Goal: Complete application form

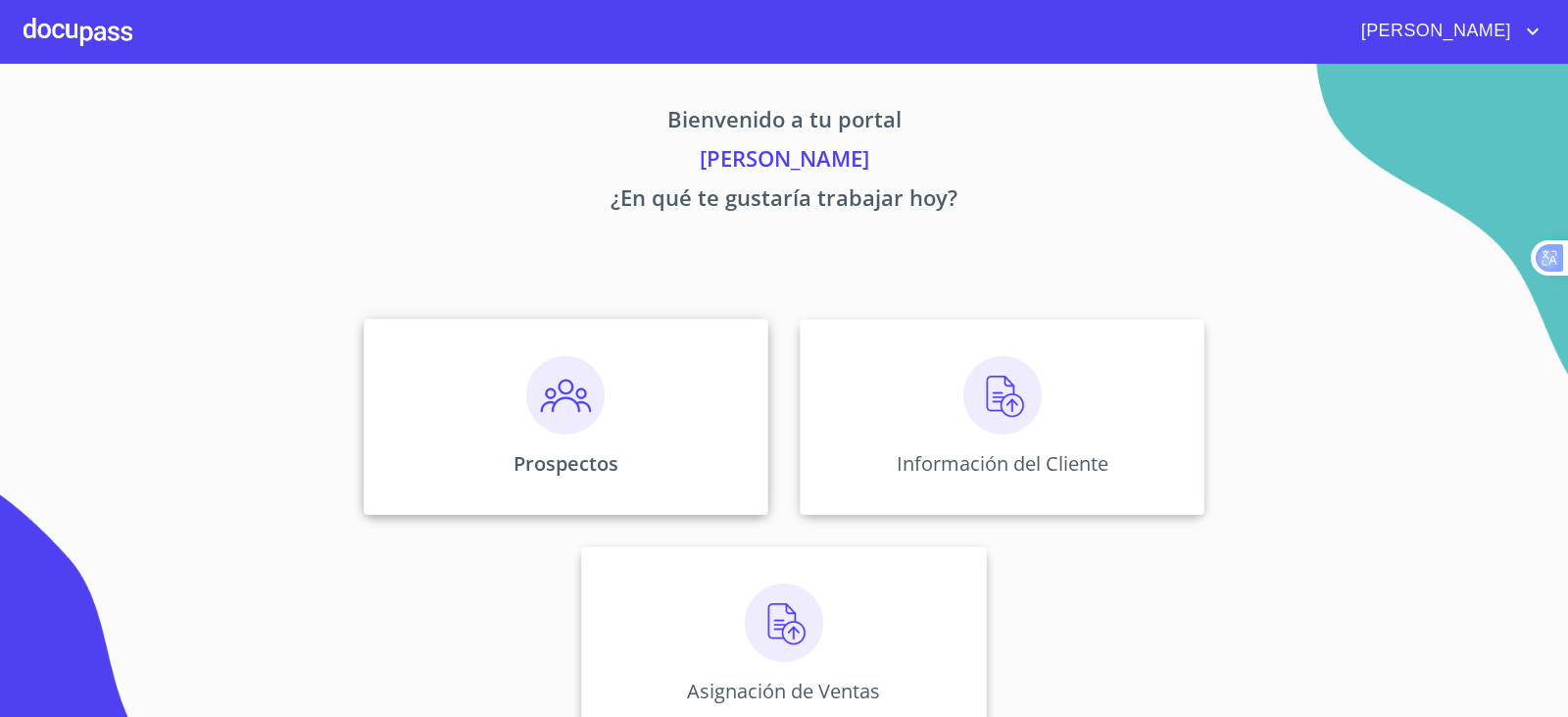
click at [608, 344] on div "Prospectos" at bounding box center [566, 416] width 404 height 196
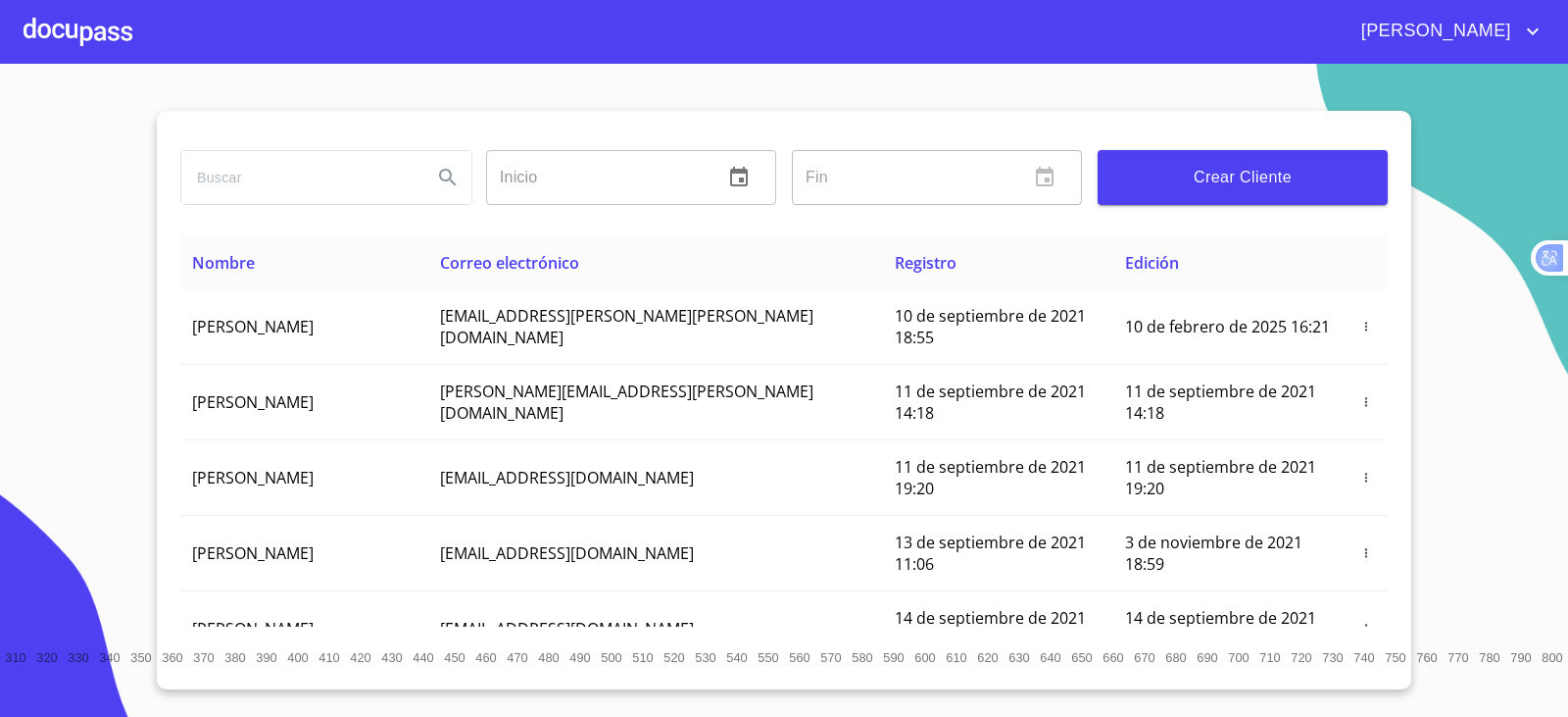
click at [287, 193] on input "search" at bounding box center [299, 178] width 236 height 53
type input "[PERSON_NAME] [PERSON_NAME]"
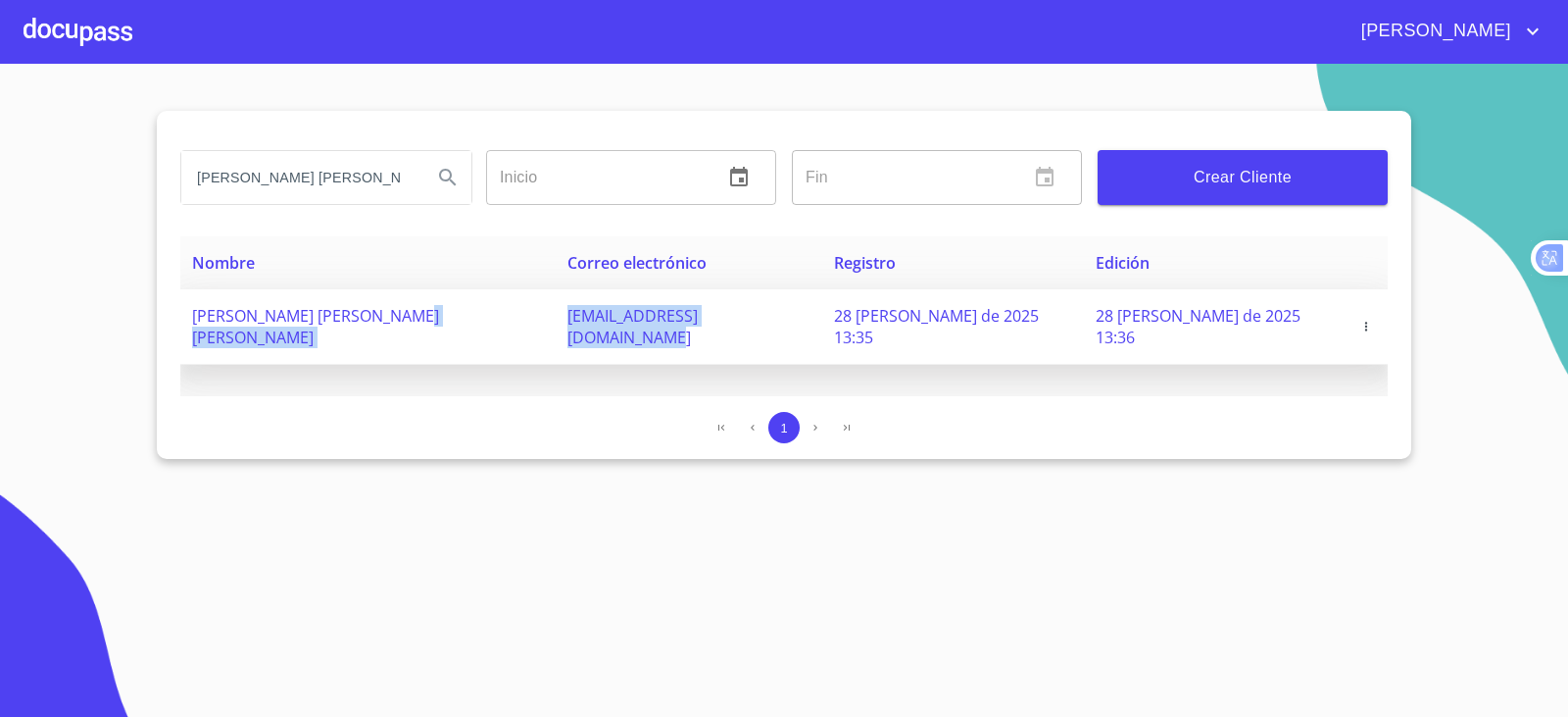
drag, startPoint x: 709, startPoint y: 310, endPoint x: 460, endPoint y: 323, distance: 249.3
click at [460, 323] on tr "[PERSON_NAME] [PERSON_NAME] [PERSON_NAME] [EMAIL_ADDRESS][DOMAIN_NAME] 28 [PERS…" at bounding box center [784, 326] width 1208 height 76
copy tr "[EMAIL_ADDRESS][DOMAIN_NAME]"
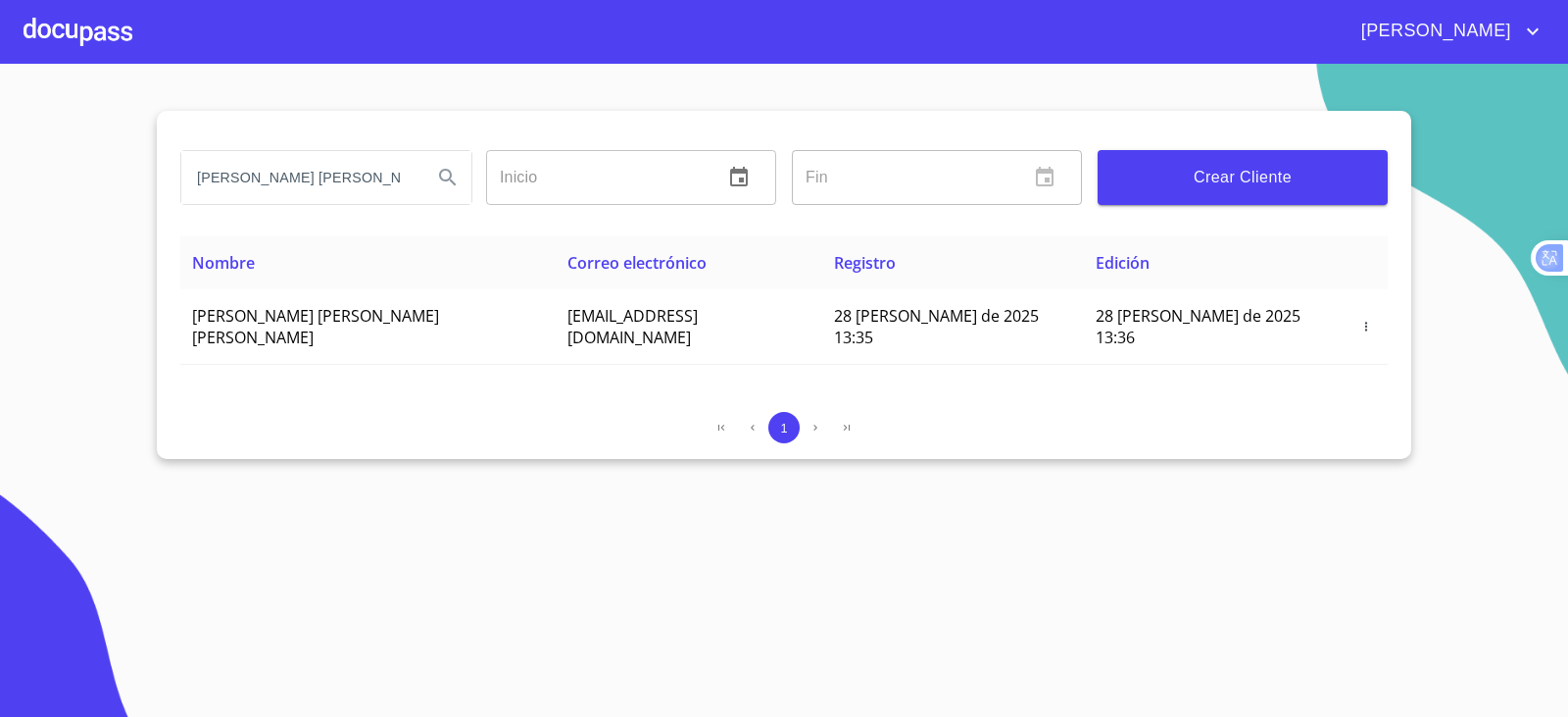
click at [77, 5] on div at bounding box center [78, 32] width 108 height 63
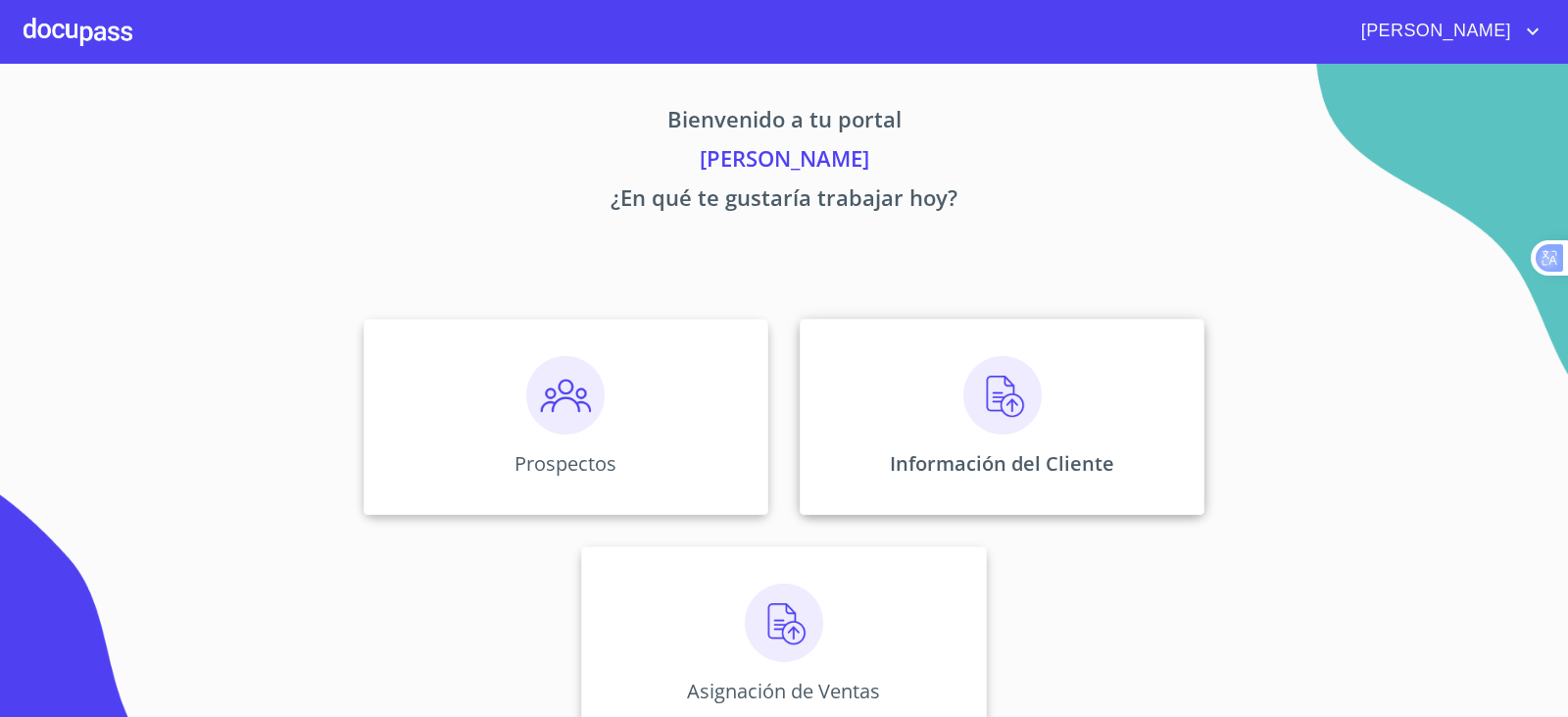
click at [985, 477] on div "Información del Cliente" at bounding box center [1002, 416] width 404 height 196
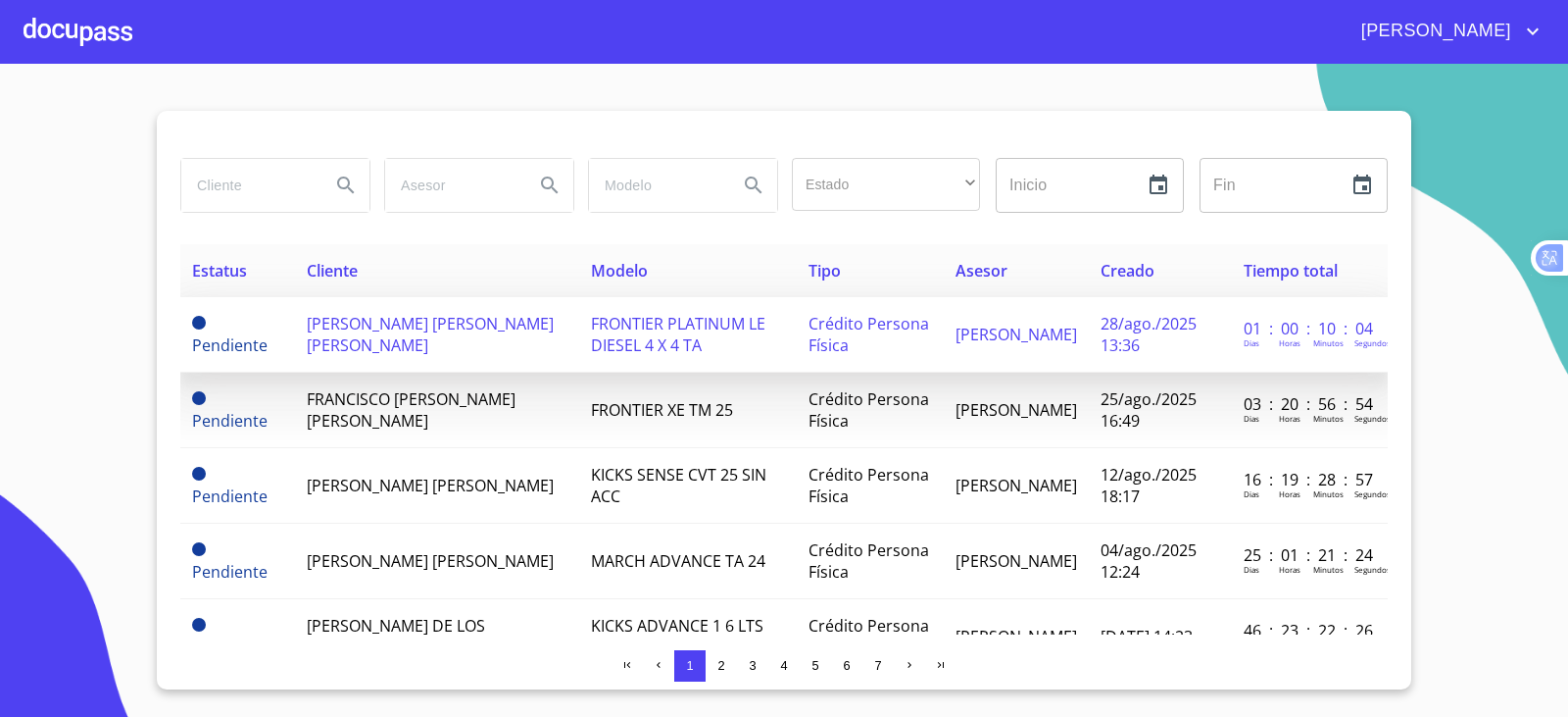
click at [365, 354] on td "[PERSON_NAME] [PERSON_NAME] [PERSON_NAME]" at bounding box center [437, 334] width 284 height 76
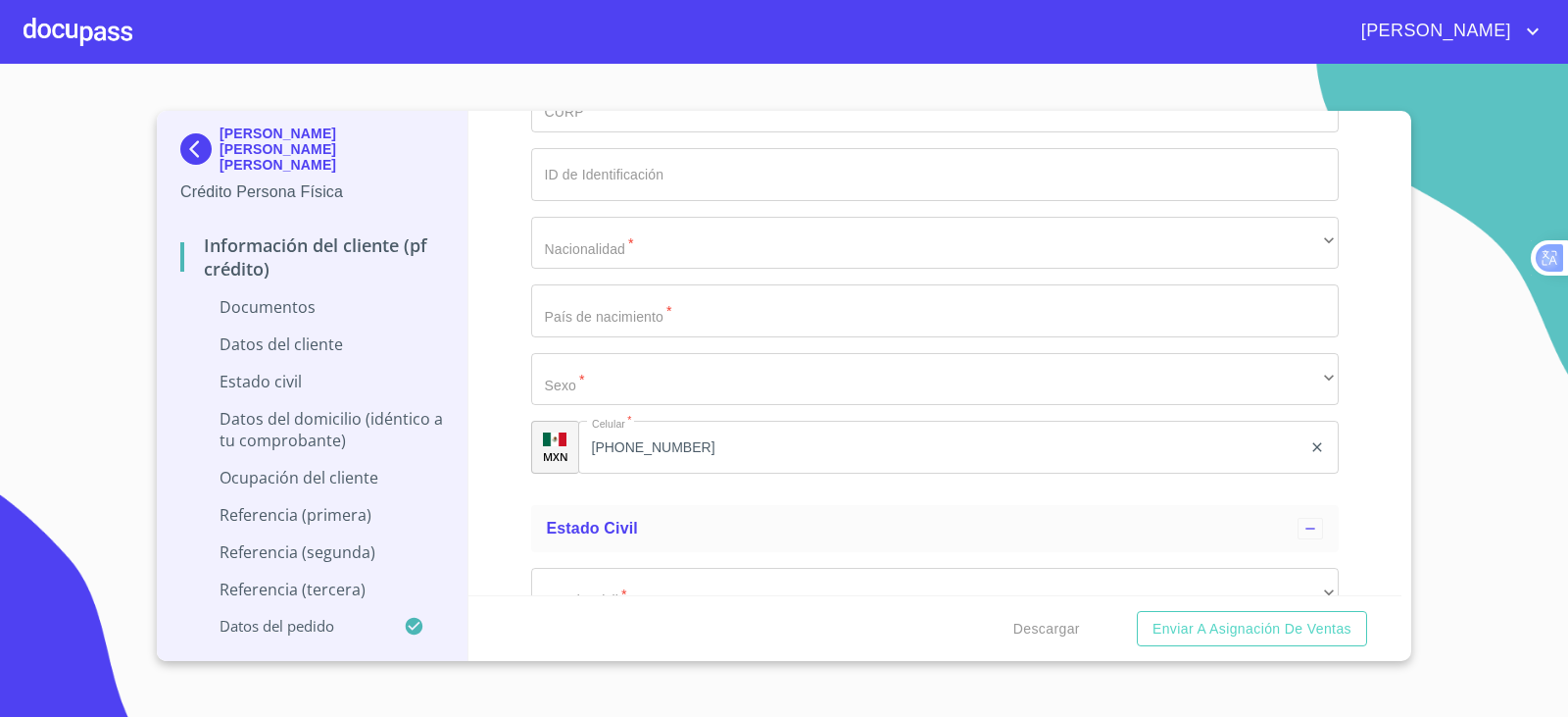
scroll to position [3137, 0]
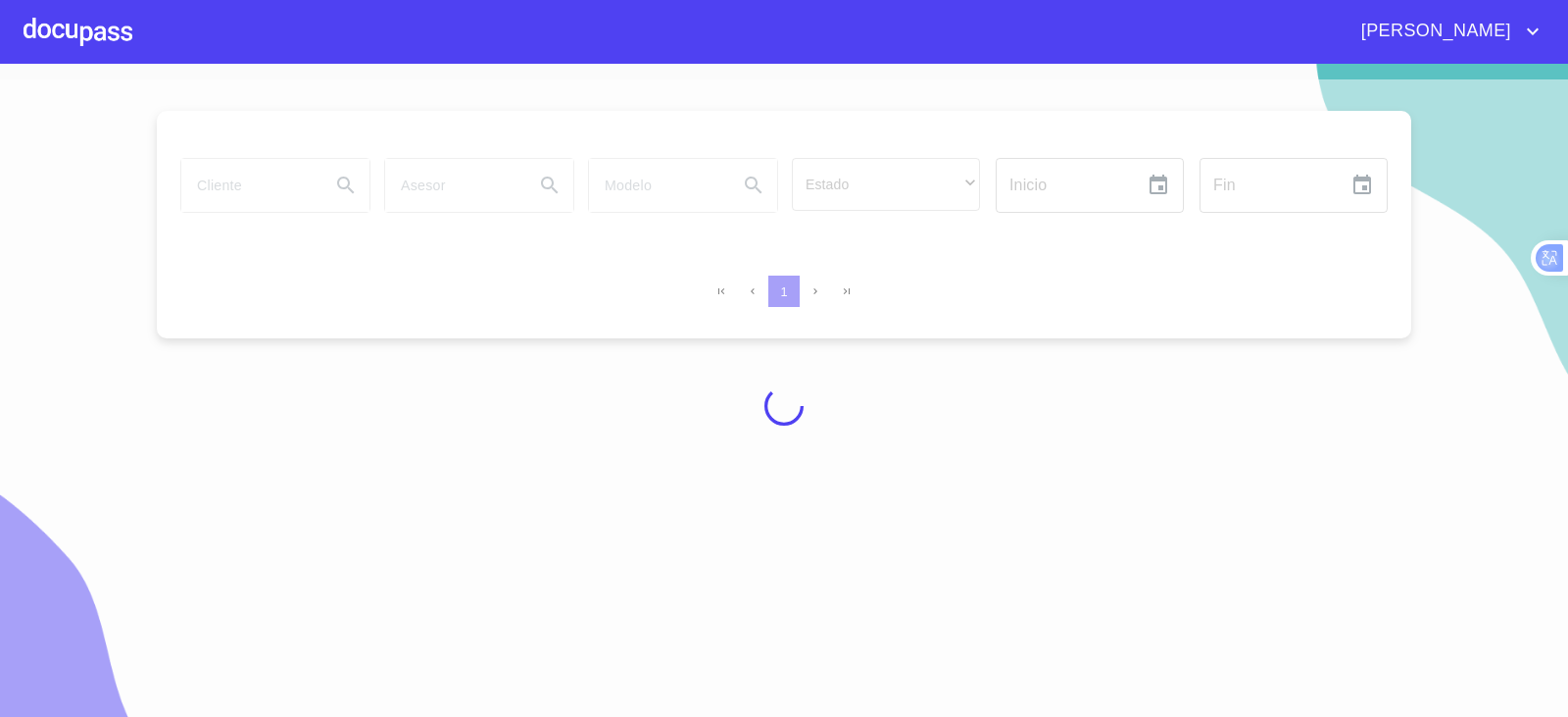
click at [217, 179] on div at bounding box center [784, 406] width 1568 height 653
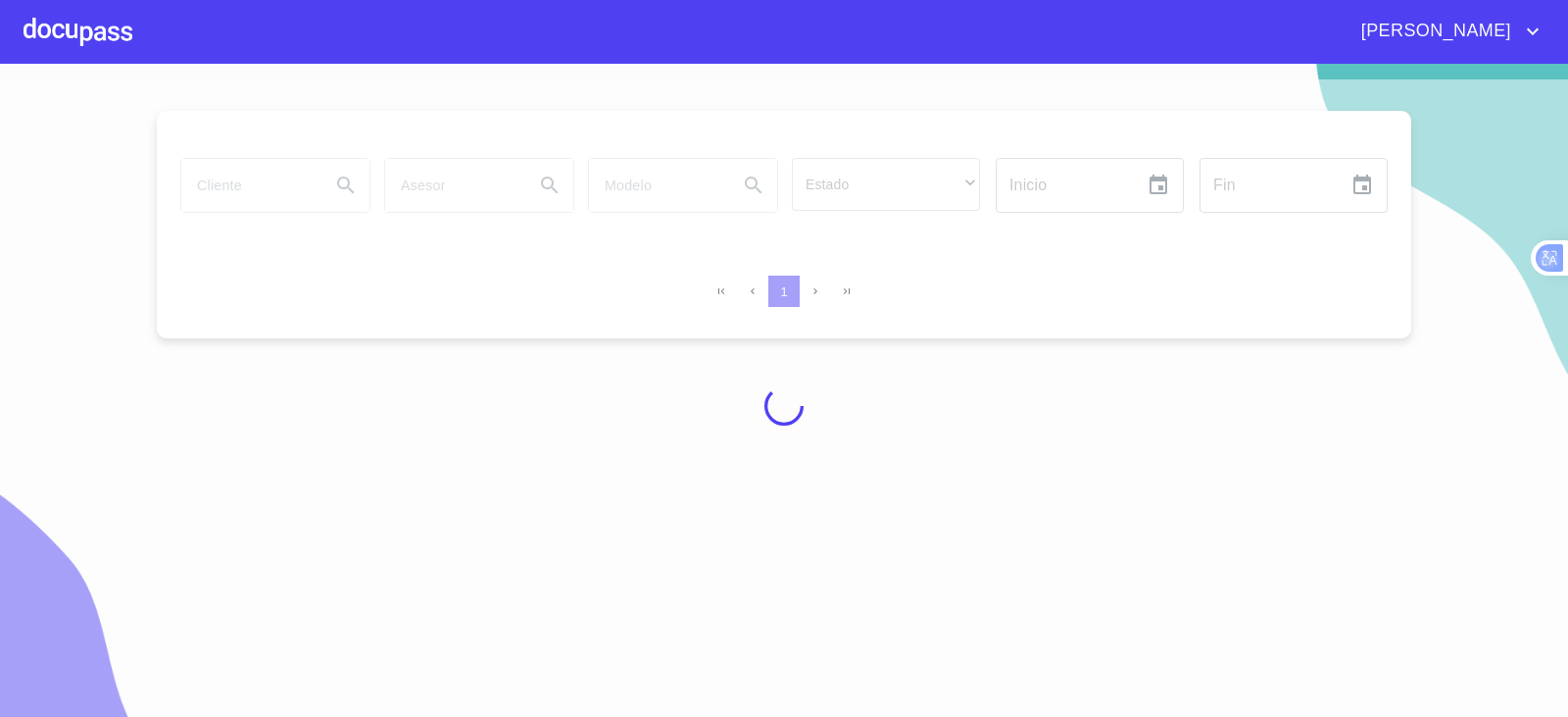
click at [217, 179] on div at bounding box center [784, 406] width 1568 height 653
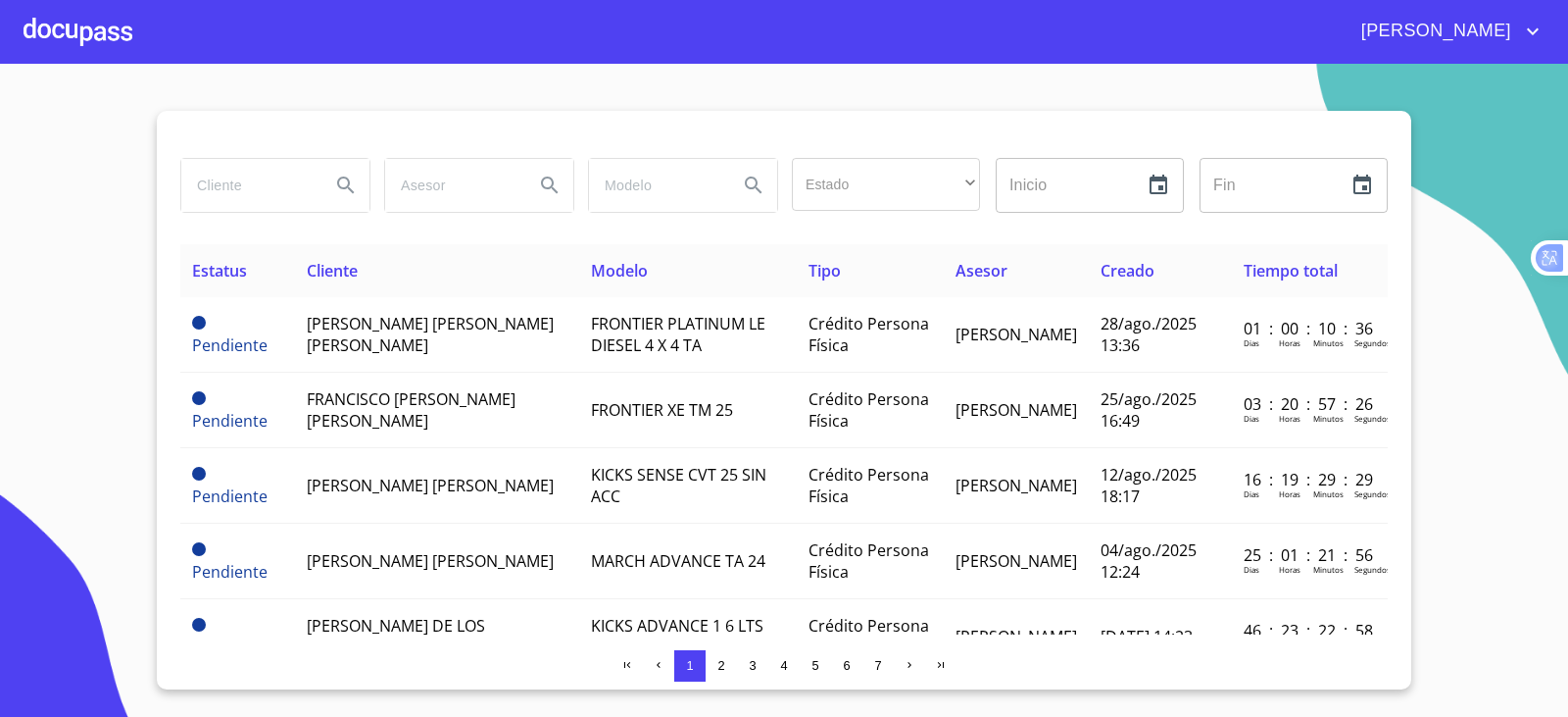
click at [232, 167] on input "search" at bounding box center [248, 185] width 133 height 53
type input "Ñ"
type input "[PERSON_NAME] [PERSON_NAME]"
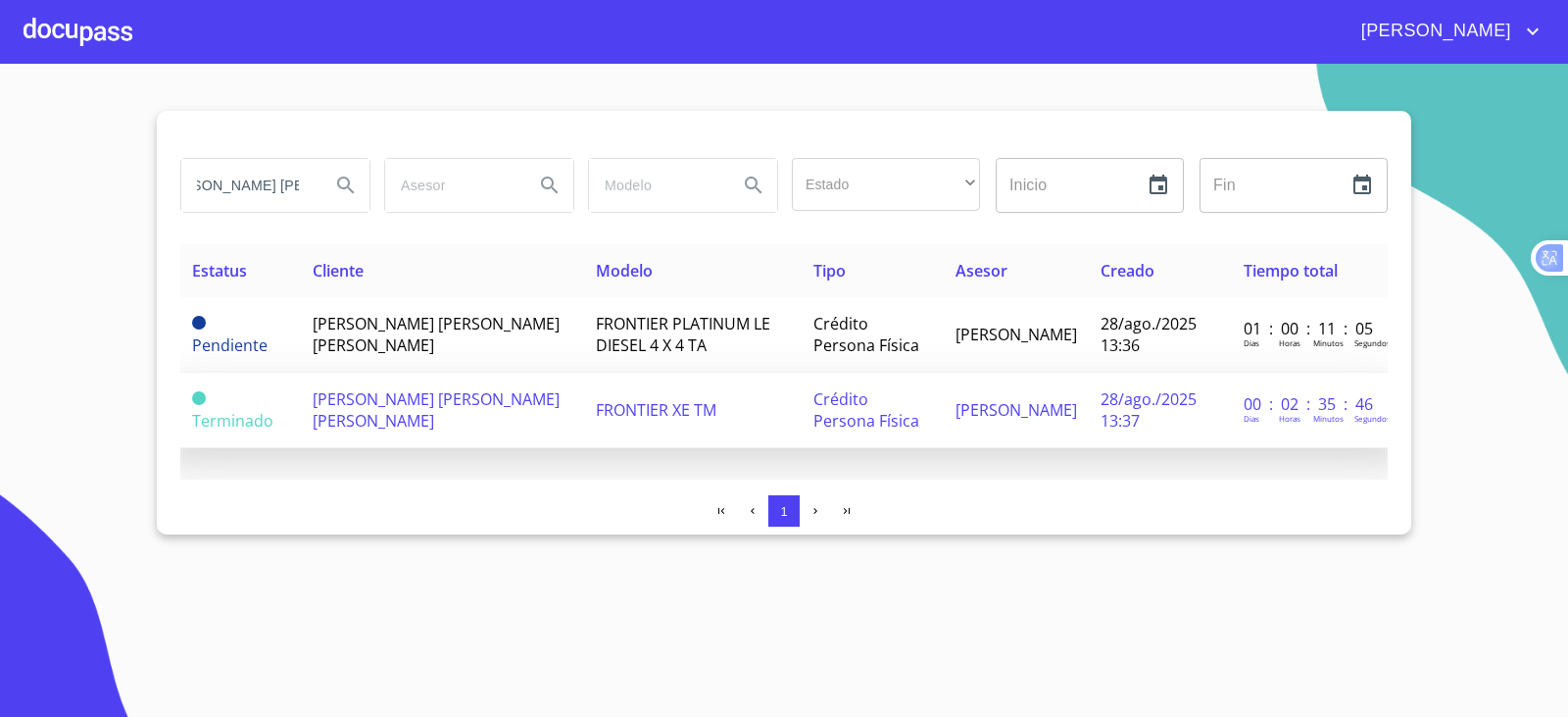
scroll to position [0, 0]
click at [394, 409] on td "[PERSON_NAME] [PERSON_NAME] [PERSON_NAME]" at bounding box center [442, 410] width 283 height 76
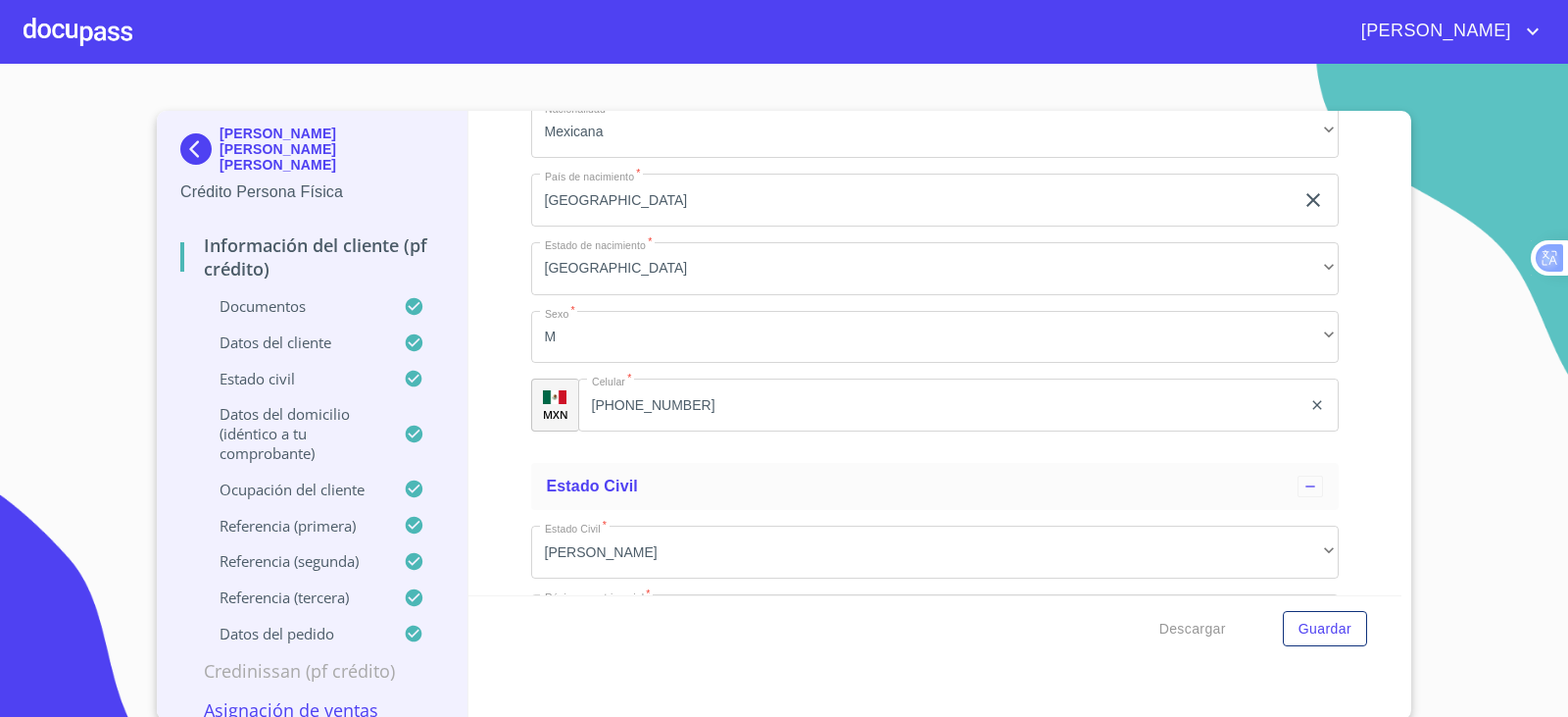
scroll to position [6960, 0]
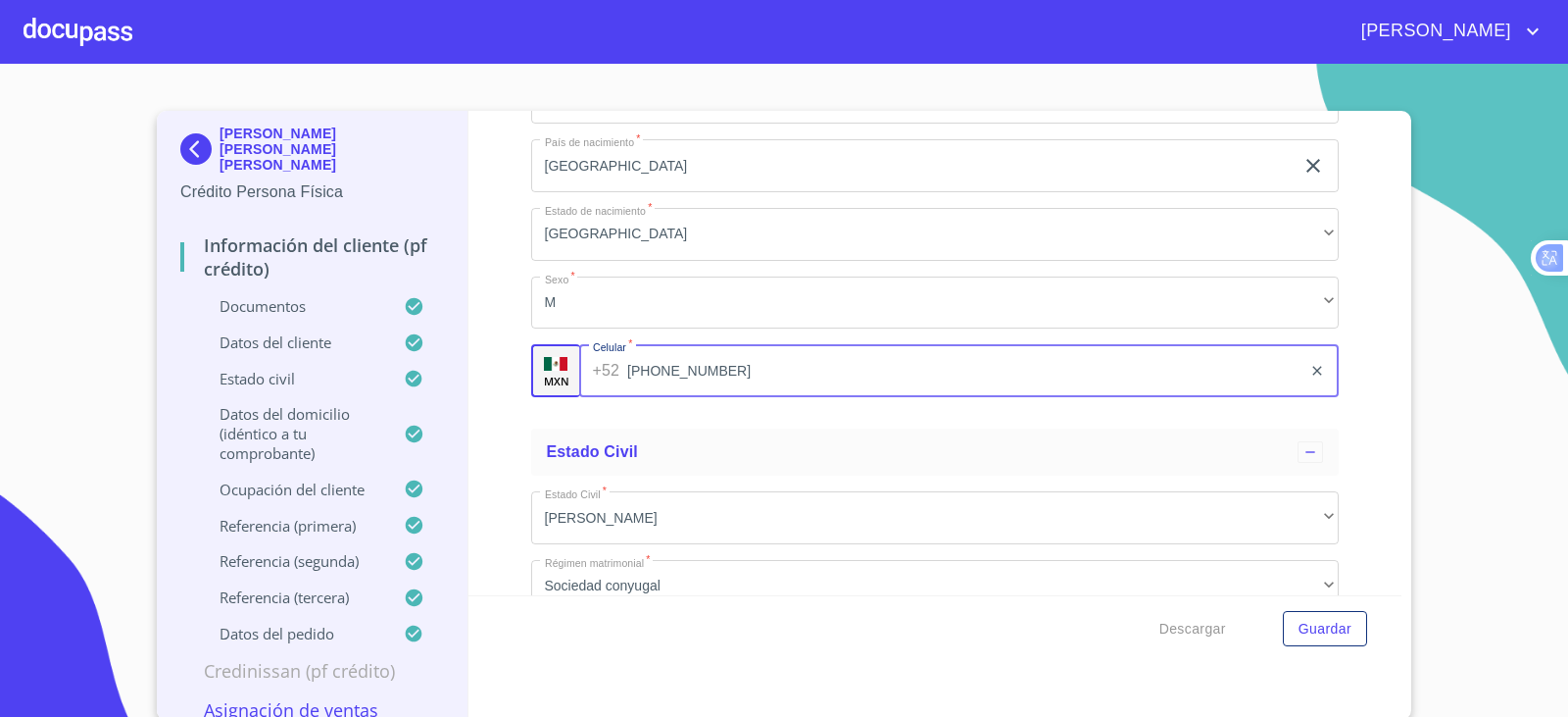
drag, startPoint x: 683, startPoint y: 376, endPoint x: 484, endPoint y: 372, distance: 199.0
click at [484, 372] on div "Información del cliente (PF crédito) Documentos Documento de identificación.   …" at bounding box center [935, 352] width 934 height 484
click at [673, 371] on input "[PHONE_NUMBER]" at bounding box center [964, 371] width 675 height 53
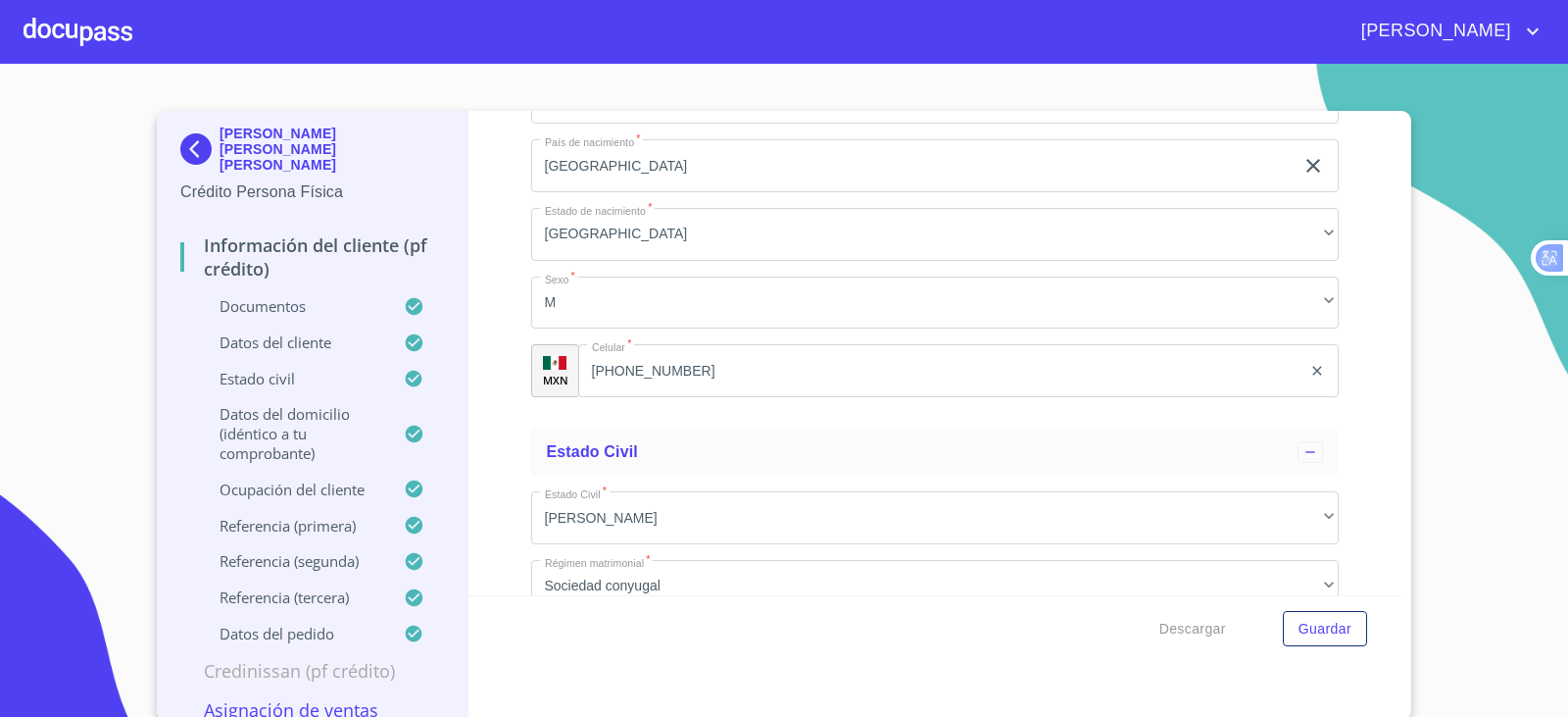
click at [481, 251] on div "Información del cliente (PF crédito) Documentos Documento de identificación.   …" at bounding box center [935, 352] width 934 height 484
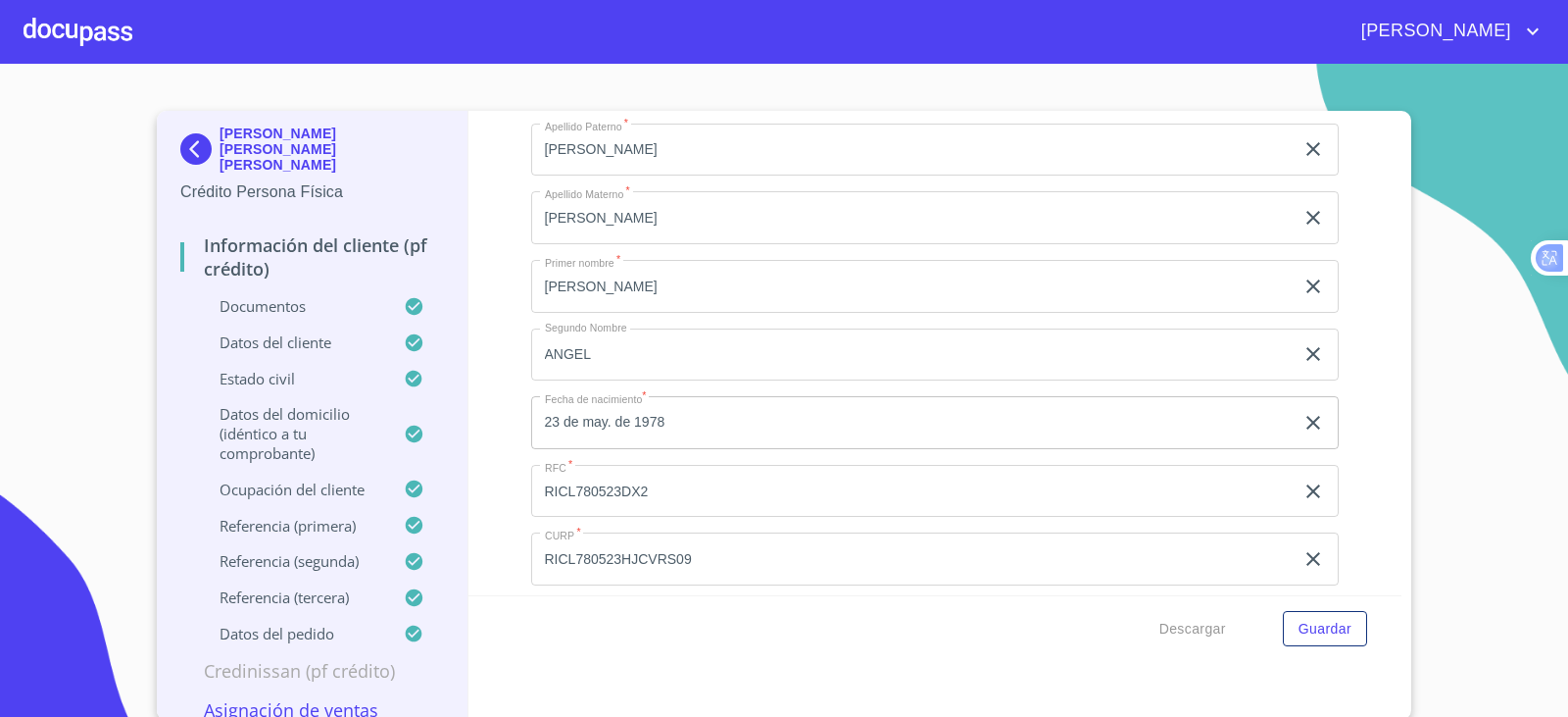
scroll to position [6470, 0]
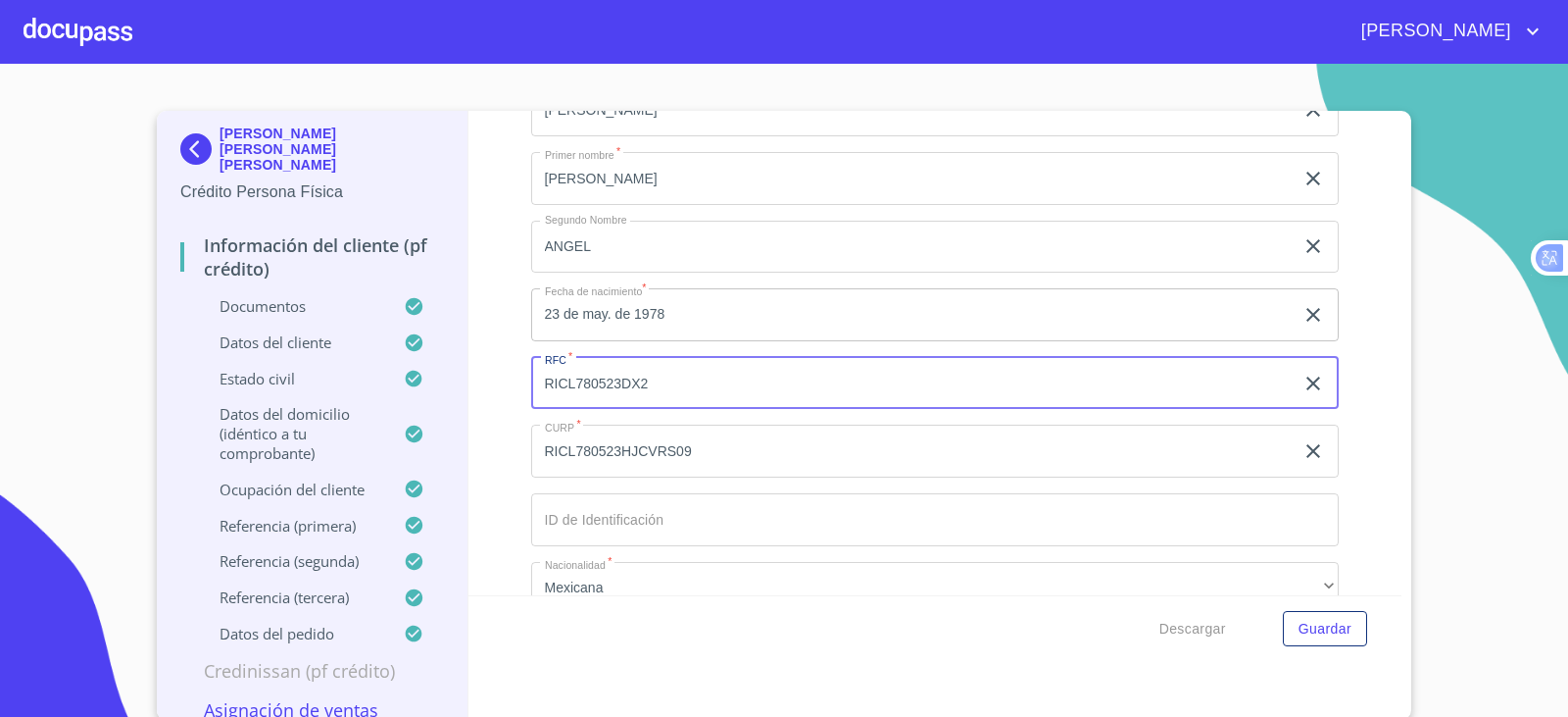
drag, startPoint x: 686, startPoint y: 376, endPoint x: 439, endPoint y: 323, distance: 252.6
click at [378, 352] on div "[PERSON_NAME] [PERSON_NAME] [PERSON_NAME] Crédito Persona Física Información de…" at bounding box center [779, 414] width 1245 height 609
click at [1349, 251] on div "Información del cliente (PF crédito) Documentos Documento de identificación.   …" at bounding box center [935, 352] width 934 height 484
